Goal: Find specific page/section: Find specific page/section

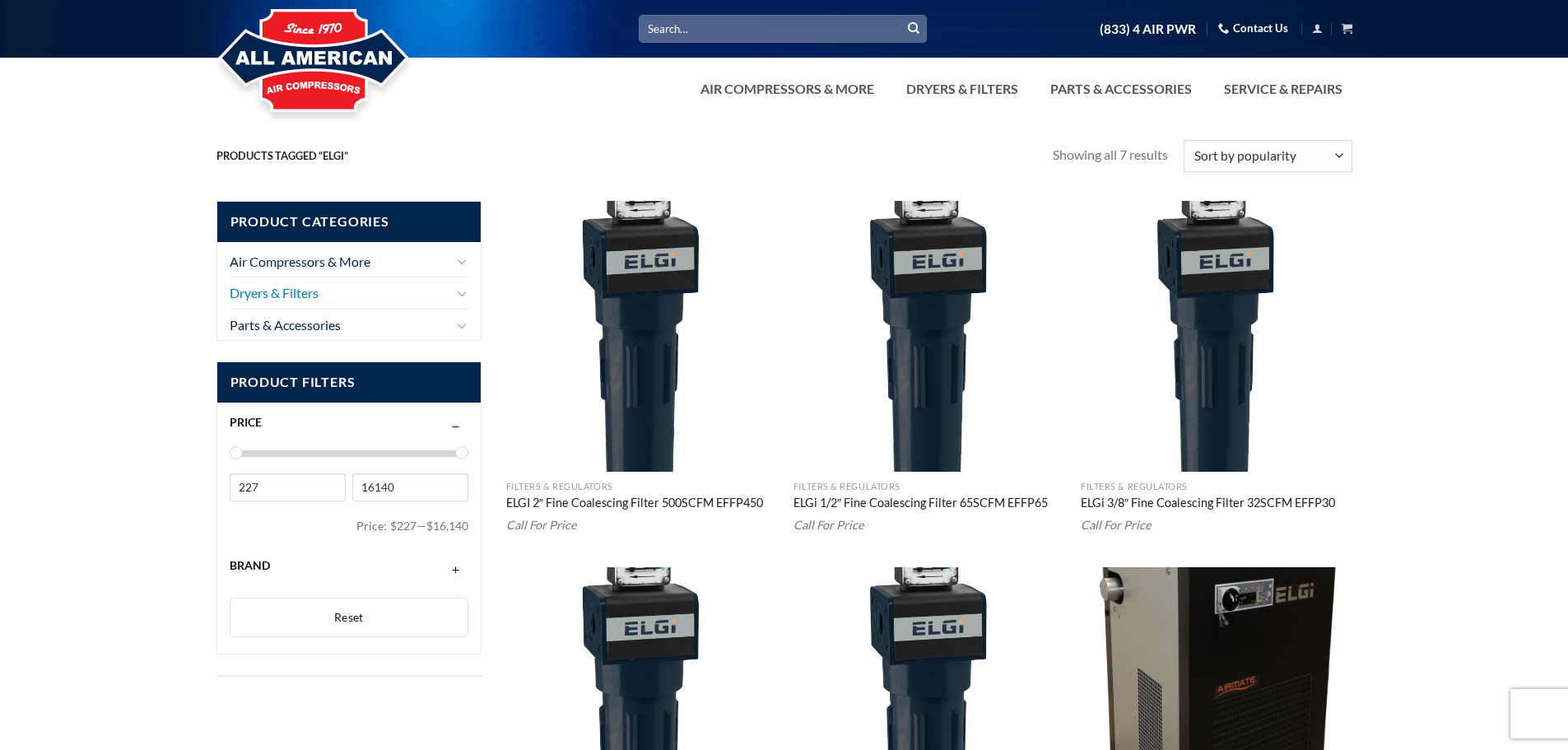
click at [276, 293] on link "Dryers & Filters" at bounding box center [341, 293] width 223 height 32
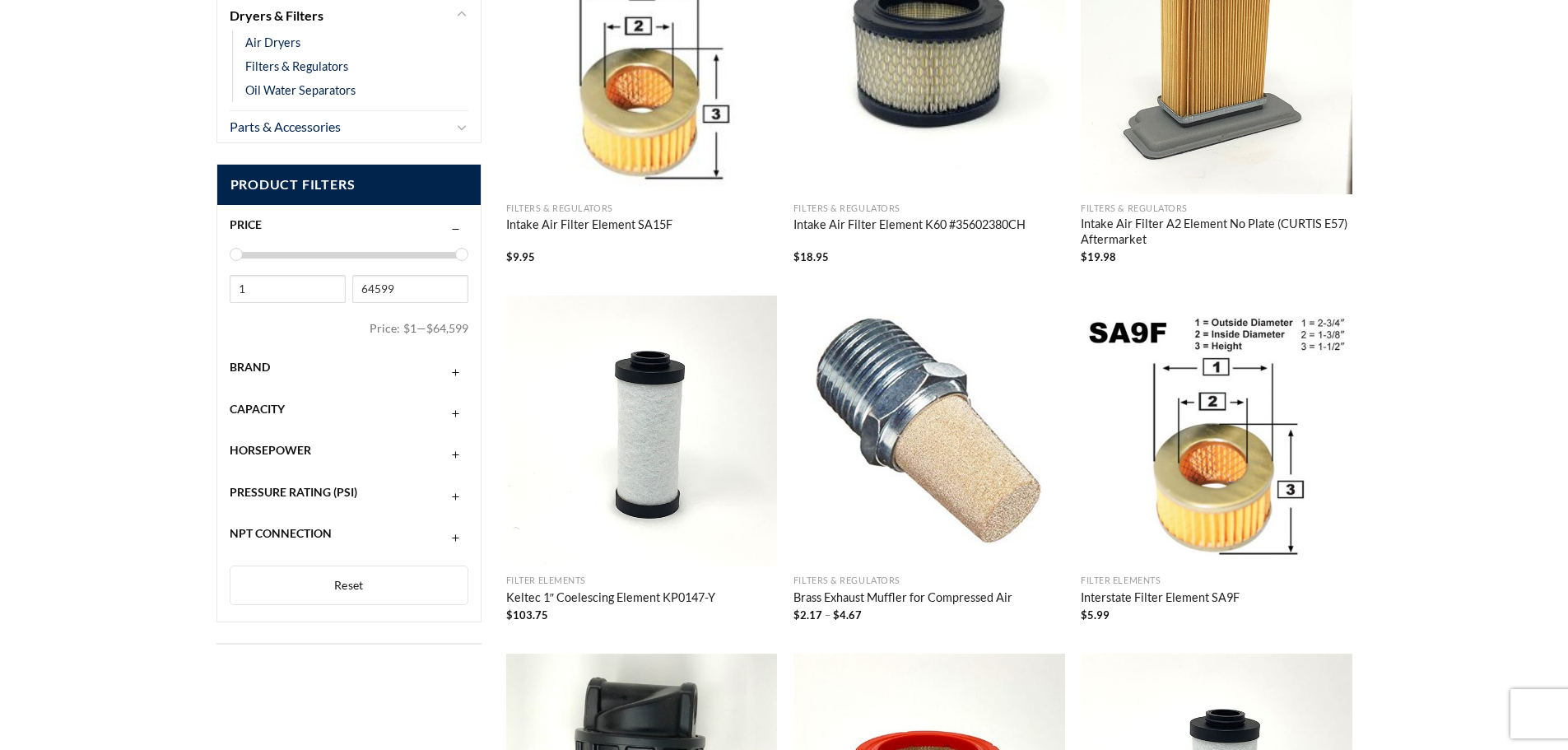
scroll to position [439, 0]
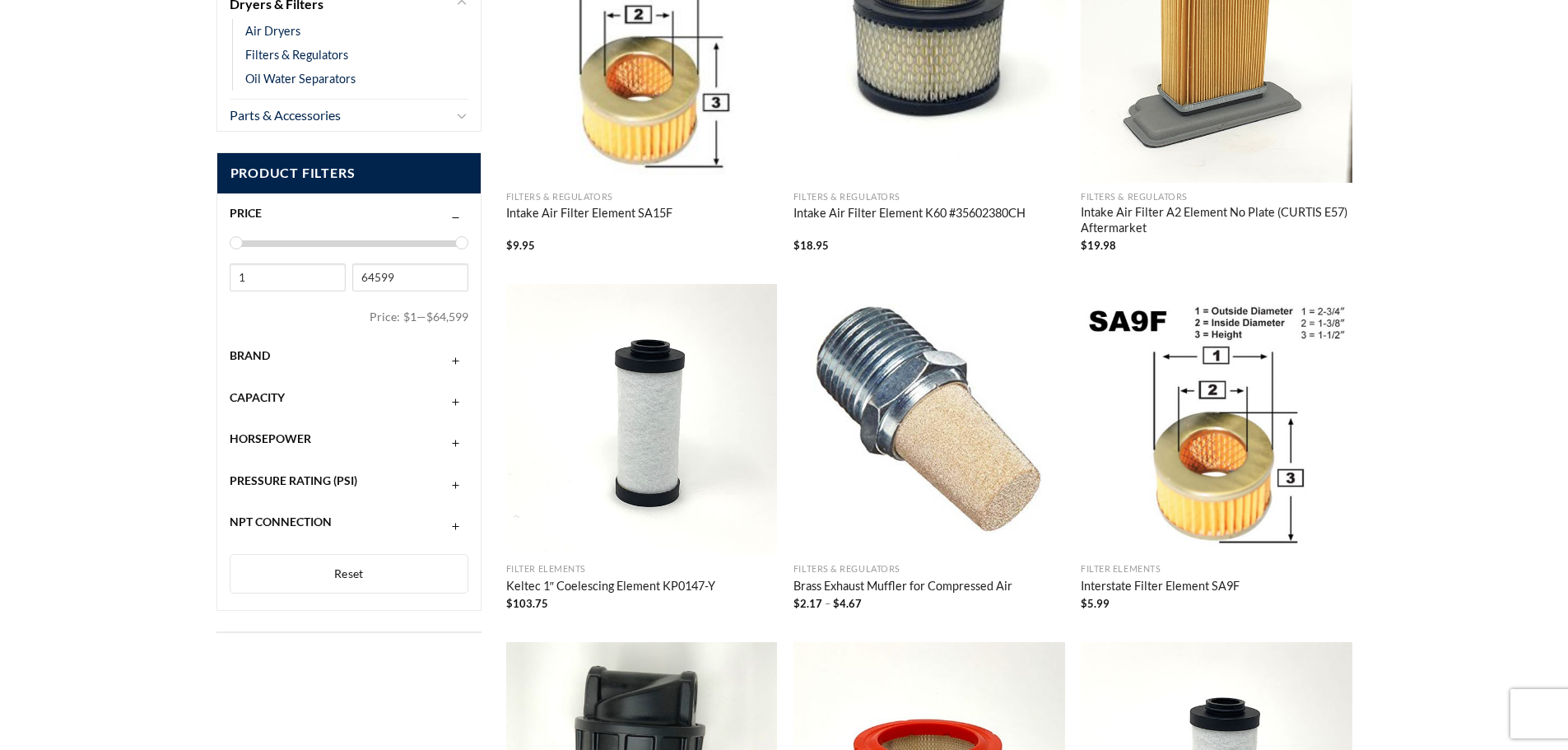
click at [455, 361] on button "button" at bounding box center [456, 357] width 11 height 13
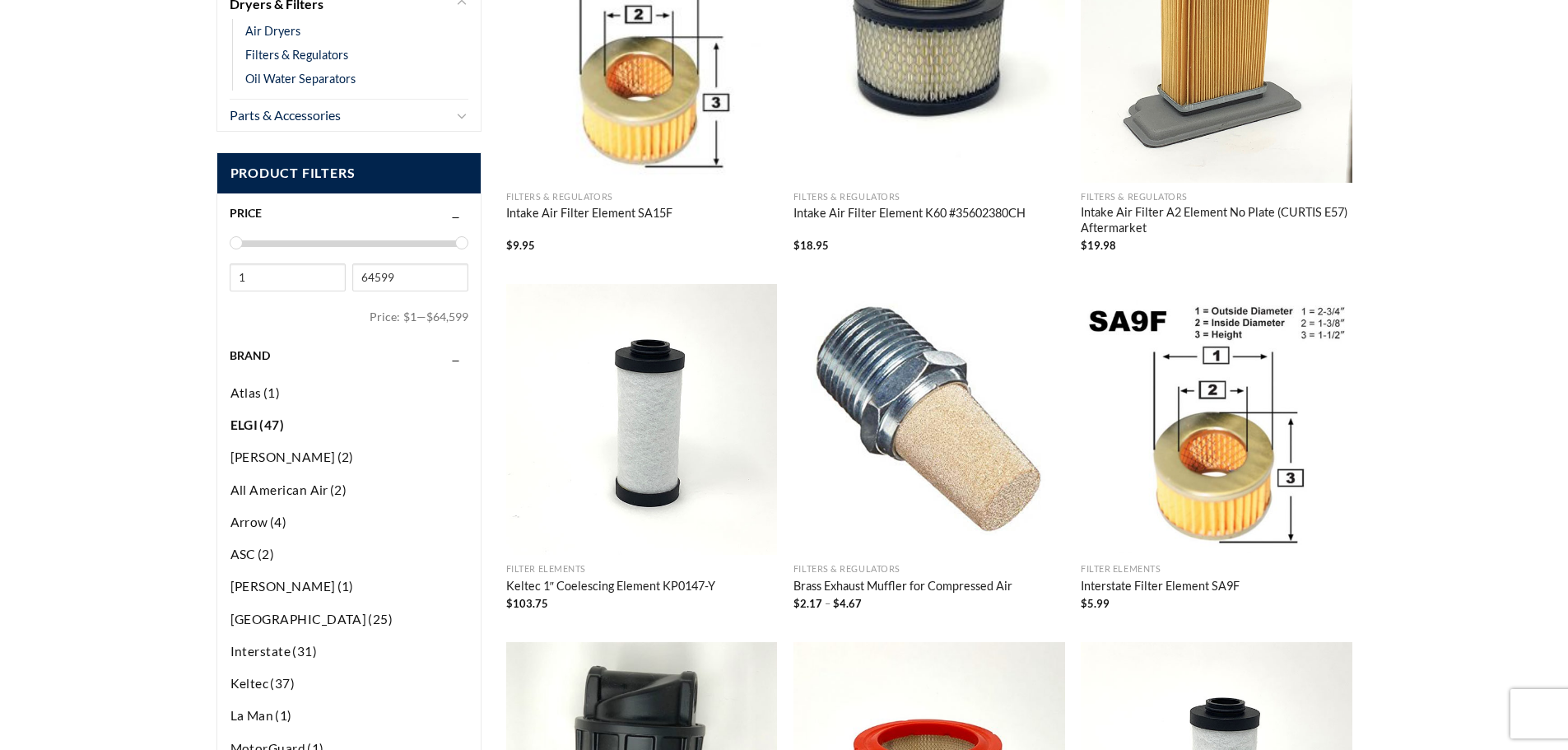
click at [265, 422] on span "(47)" at bounding box center [271, 425] width 26 height 18
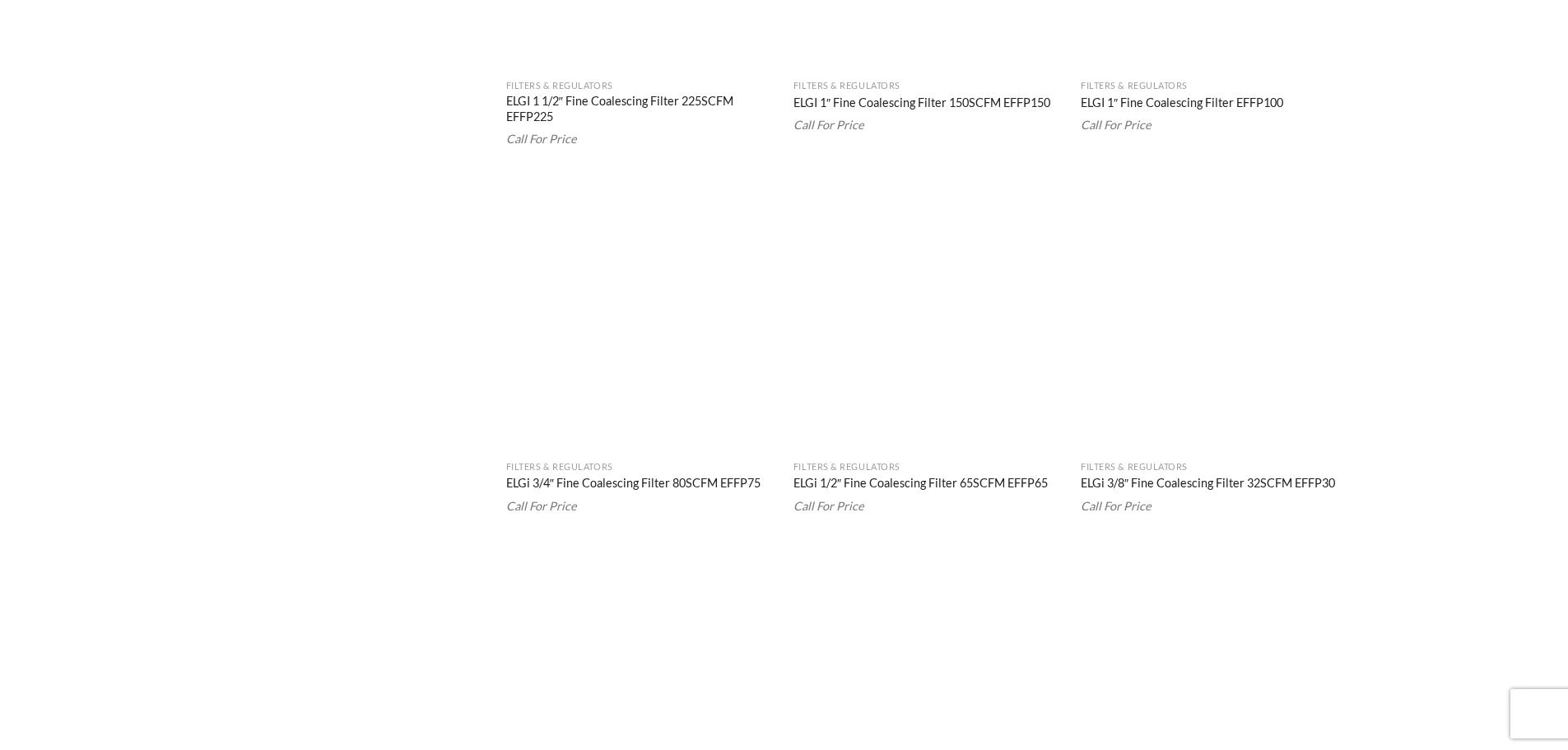
scroll to position [1124, 0]
